Goal: Task Accomplishment & Management: Manage account settings

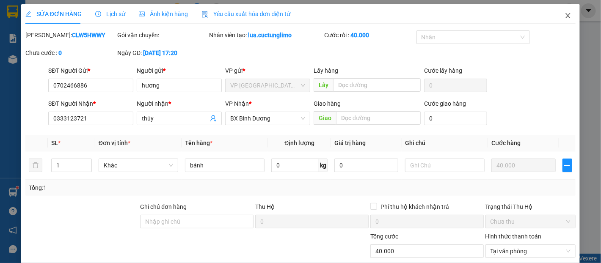
click at [565, 16] on icon "close" at bounding box center [568, 15] width 7 height 7
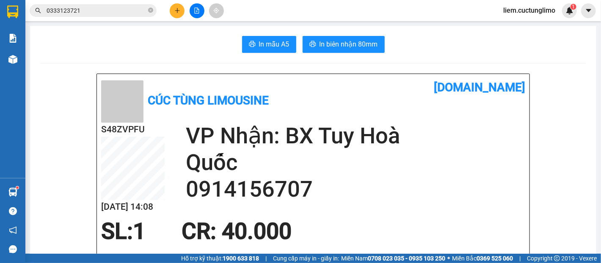
click at [533, 6] on span "liem.cuctunglimo" at bounding box center [530, 10] width 66 height 11
click at [524, 29] on span "Đăng xuất" at bounding box center [533, 26] width 48 height 9
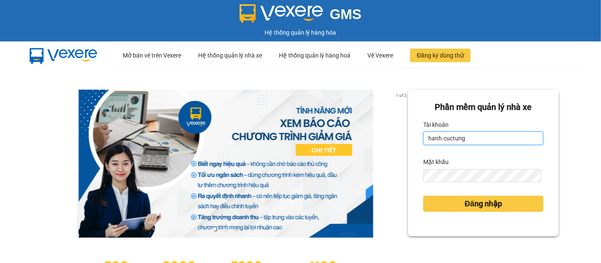
click at [425, 144] on input "hanh.cuctung" at bounding box center [483, 139] width 120 height 14
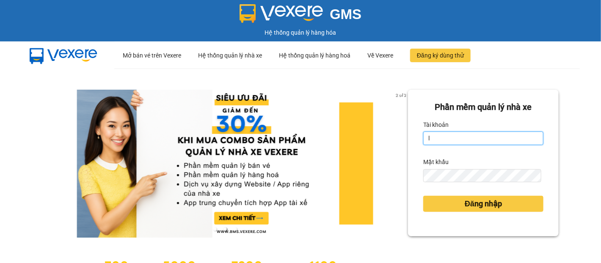
type input "lua.cuctunglimo"
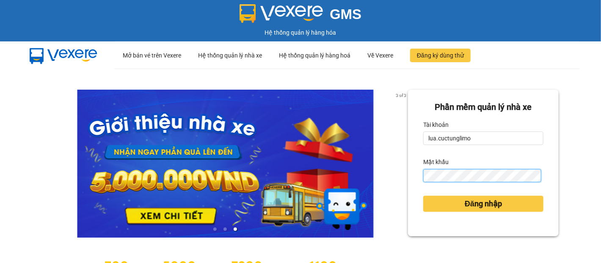
click at [423, 196] on button "Đăng nhập" at bounding box center [483, 204] width 120 height 16
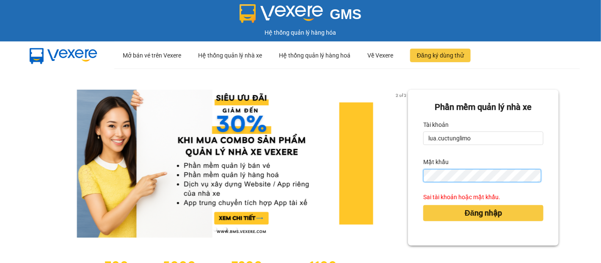
click at [423, 205] on button "Đăng nhập" at bounding box center [483, 213] width 120 height 16
